Goal: Check status: Check status

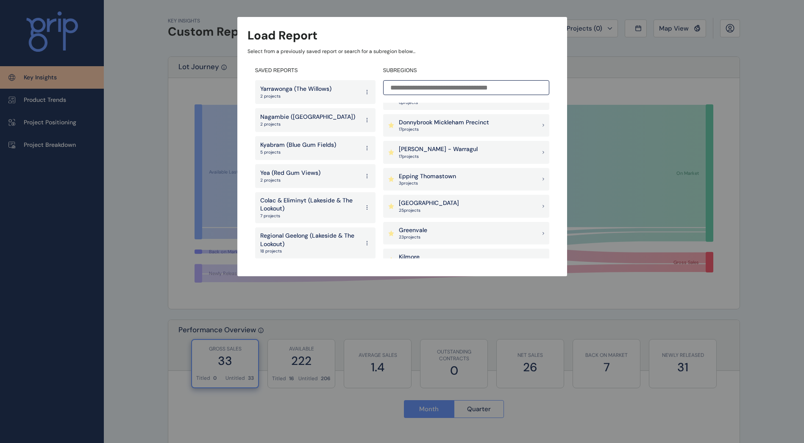
scroll to position [382, 0]
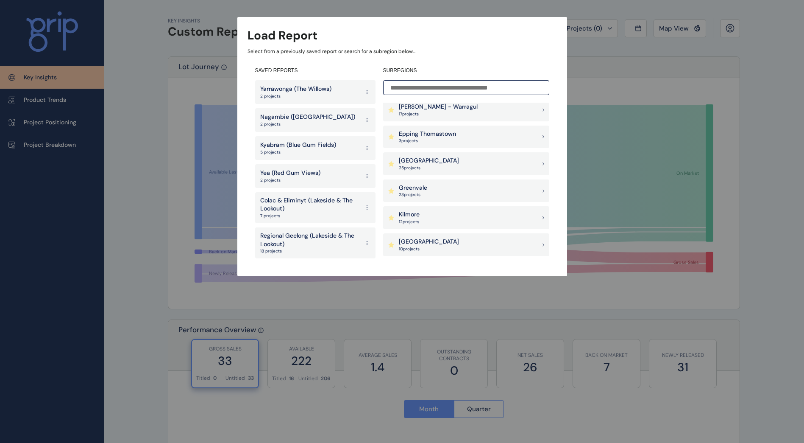
click at [449, 164] on div "Goulburn Valley 25 project s" at bounding box center [466, 163] width 166 height 23
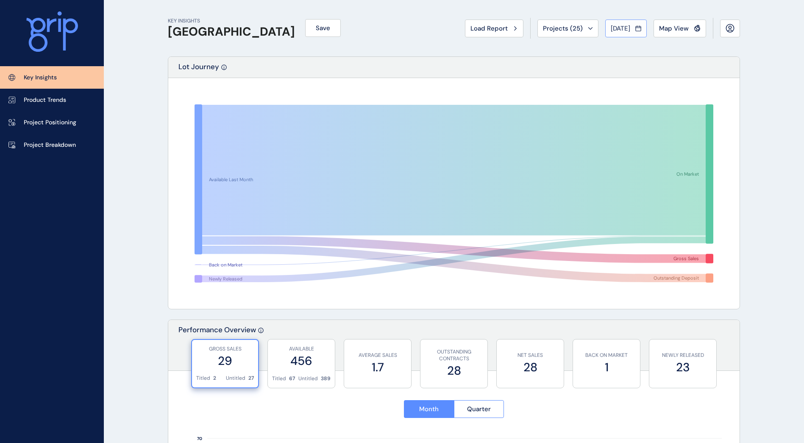
click at [630, 28] on span "[DATE]" at bounding box center [620, 28] width 19 height 8
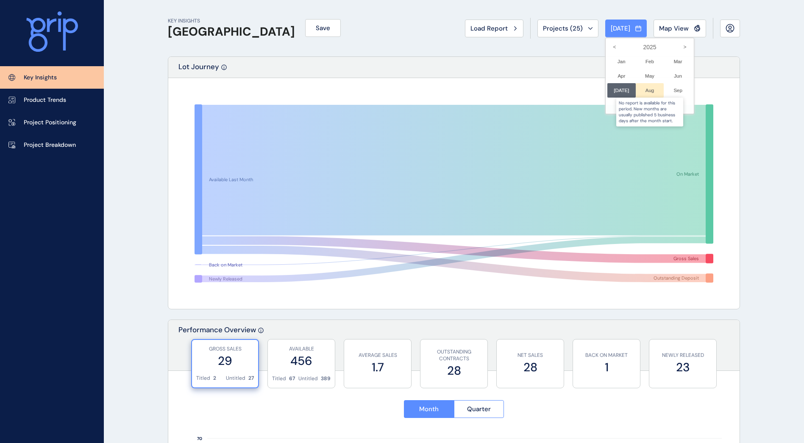
click at [643, 86] on div at bounding box center [650, 90] width 28 height 14
click at [646, 89] on div at bounding box center [650, 90] width 28 height 14
click at [619, 92] on li "Jul No report is available for this period. New months are usually published 5 …" at bounding box center [621, 90] width 28 height 14
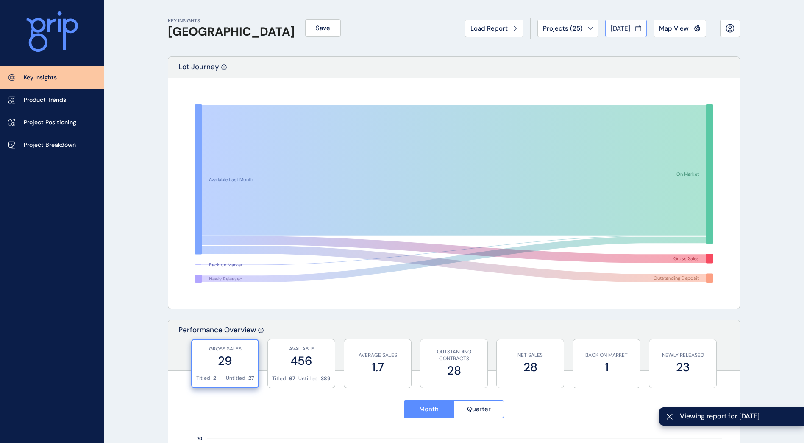
click at [631, 31] on div "[DATE]" at bounding box center [626, 28] width 31 height 8
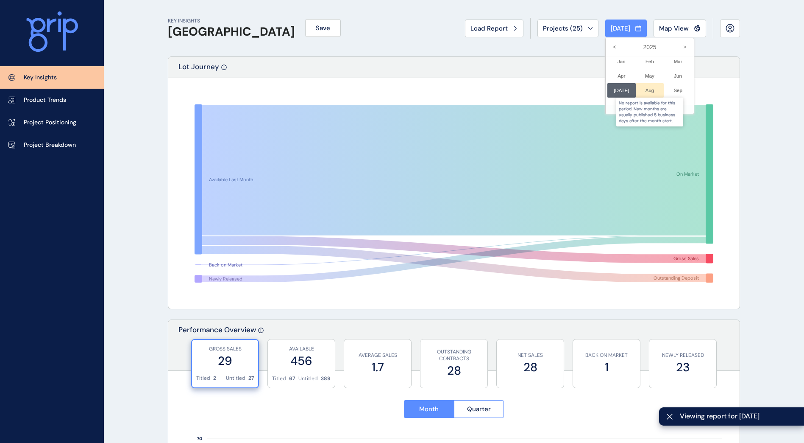
click at [642, 90] on div at bounding box center [650, 90] width 28 height 14
click at [646, 94] on div at bounding box center [650, 90] width 28 height 14
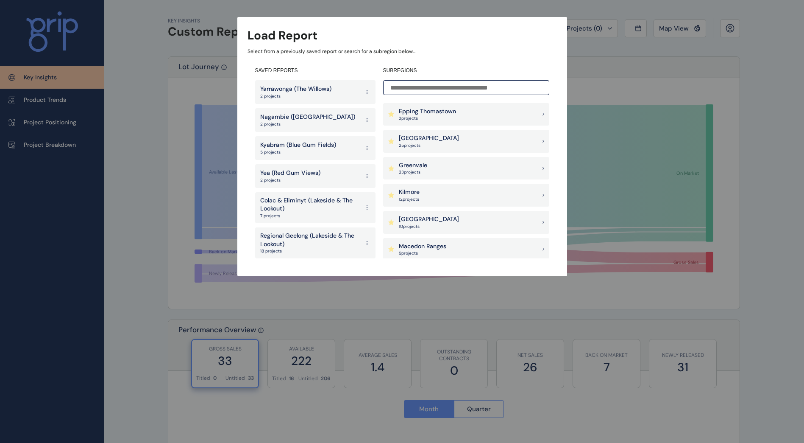
scroll to position [424, 0]
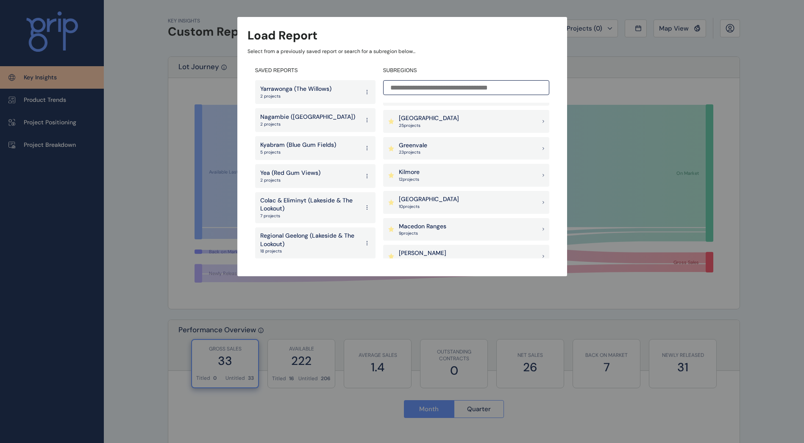
click at [458, 120] on div "Goulburn Valley 25 project s" at bounding box center [466, 121] width 166 height 23
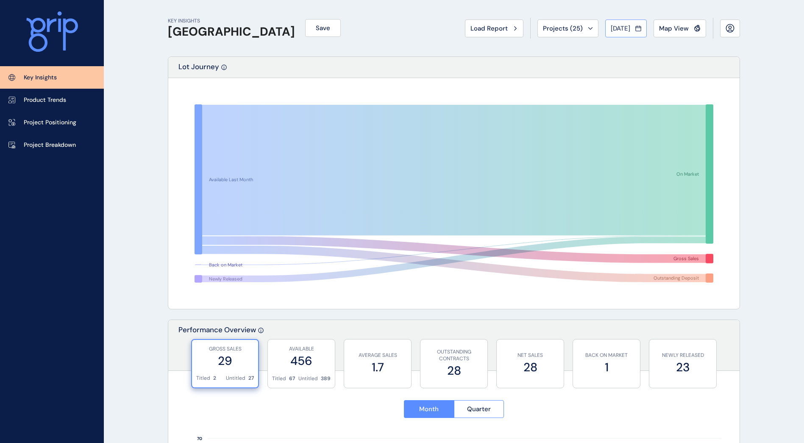
click at [618, 28] on span "[DATE]" at bounding box center [620, 28] width 19 height 8
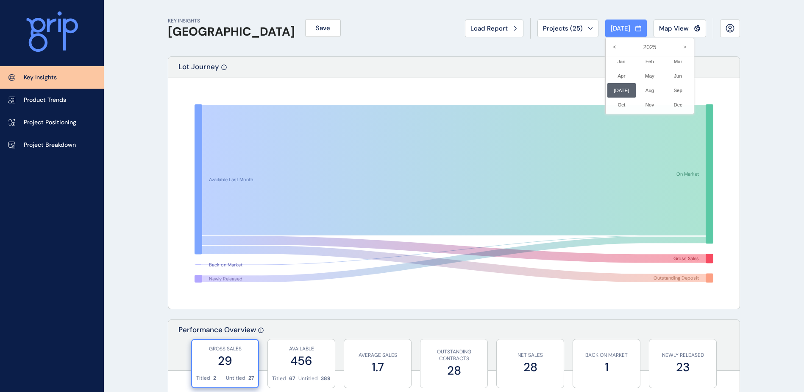
click at [545, 28] on div at bounding box center [402, 196] width 804 height 392
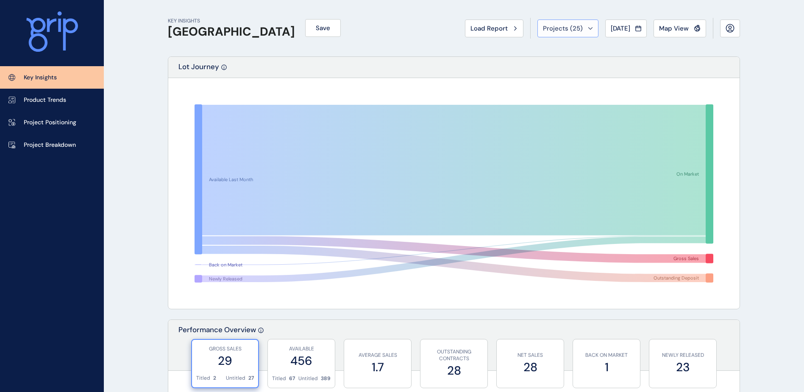
click at [557, 30] on span "Projects ( 25 )" at bounding box center [563, 28] width 40 height 8
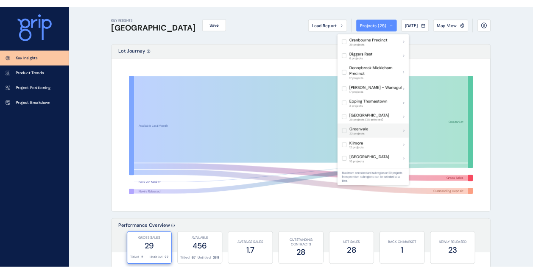
scroll to position [254, 0]
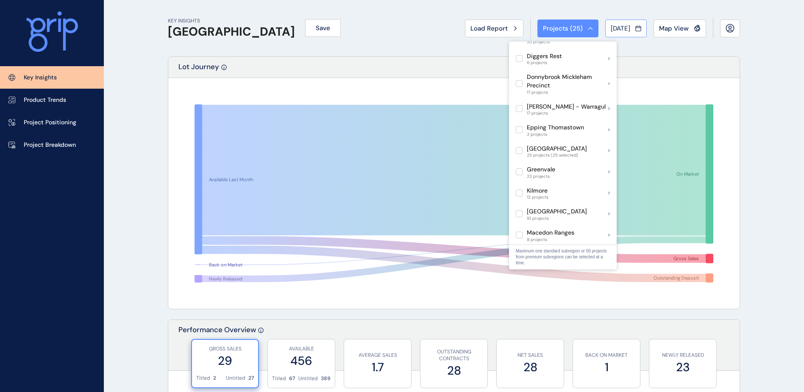
click at [635, 29] on div "[DATE]" at bounding box center [626, 28] width 31 height 8
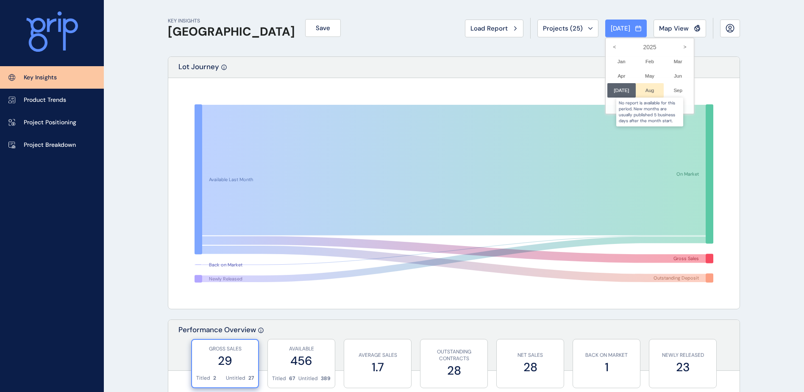
click at [643, 92] on div at bounding box center [650, 90] width 28 height 14
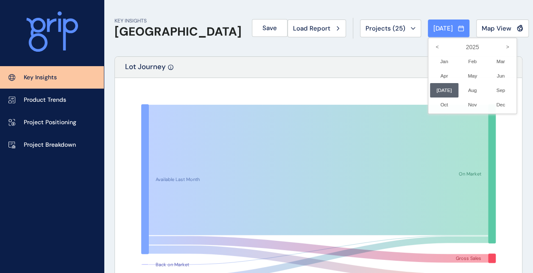
click at [461, 30] on div at bounding box center [266, 136] width 533 height 273
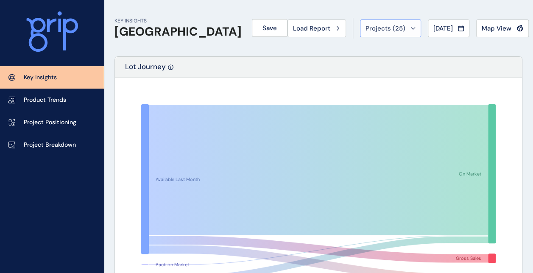
click at [365, 30] on span "Projects ( 25 )" at bounding box center [385, 28] width 40 height 8
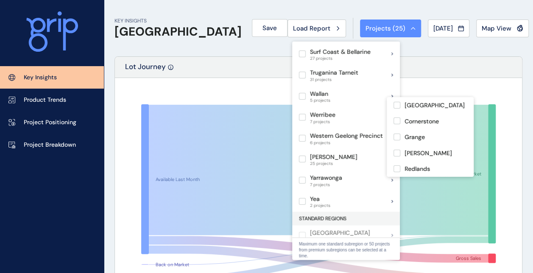
scroll to position [9, 0]
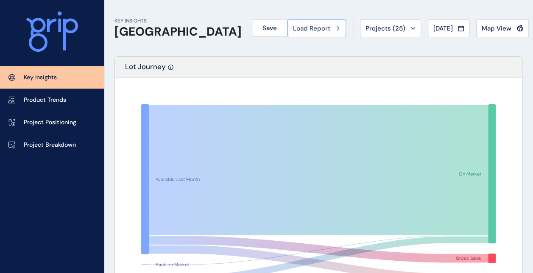
click at [293, 27] on span "Load Report" at bounding box center [311, 28] width 37 height 8
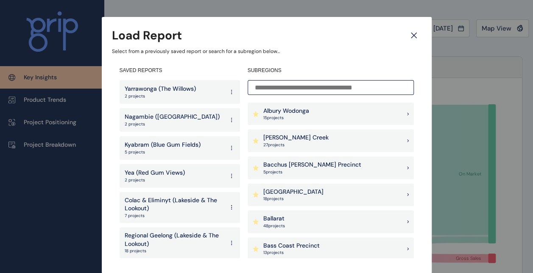
click at [170, 148] on p "Kyabram (Blue Gum Fields)" at bounding box center [163, 145] width 76 height 8
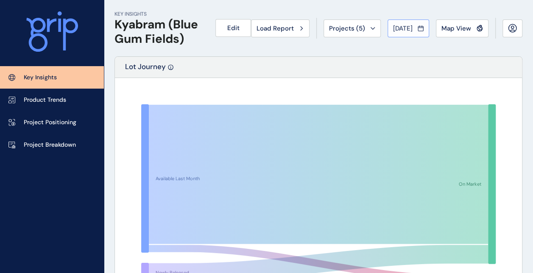
click at [407, 24] on button "[DATE]" at bounding box center [408, 28] width 42 height 18
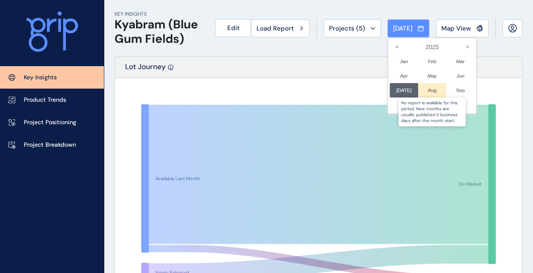
click at [426, 92] on div at bounding box center [432, 90] width 28 height 14
click at [482, 83] on div at bounding box center [266, 136] width 533 height 273
